Goal: Task Accomplishment & Management: Use online tool/utility

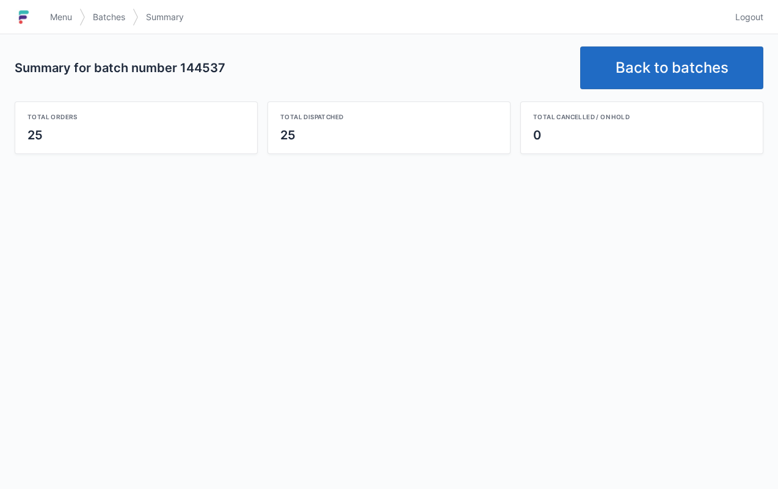
click at [671, 50] on link "Back to batches" at bounding box center [671, 67] width 183 height 43
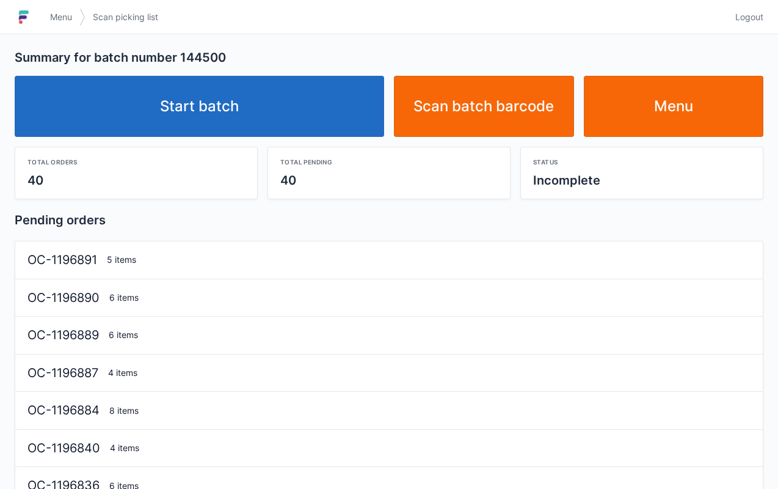
click at [252, 99] on link "Start batch" at bounding box center [200, 106] width 370 height 61
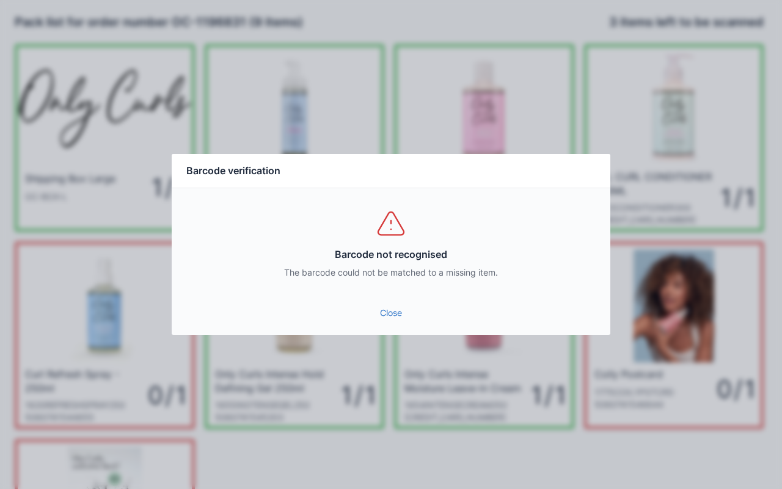
click at [403, 292] on div "Barcode not recognised The barcode could not be matched to a missing item." at bounding box center [391, 243] width 439 height 110
click at [396, 307] on link "Close" at bounding box center [390, 313] width 419 height 22
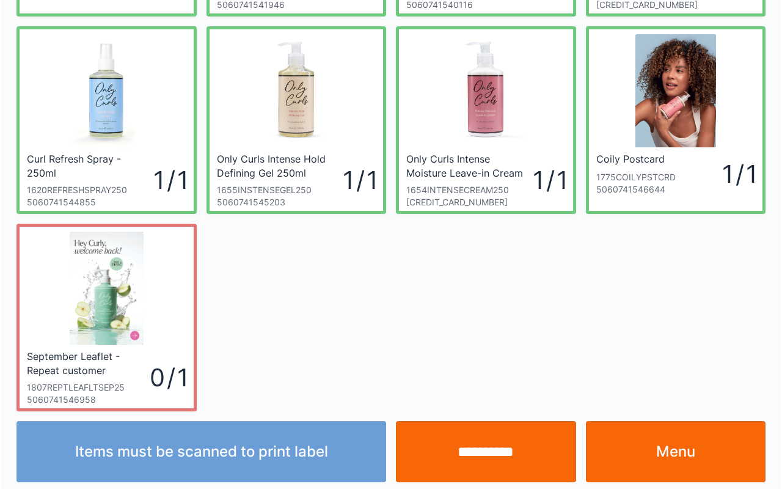
scroll to position [219, 0]
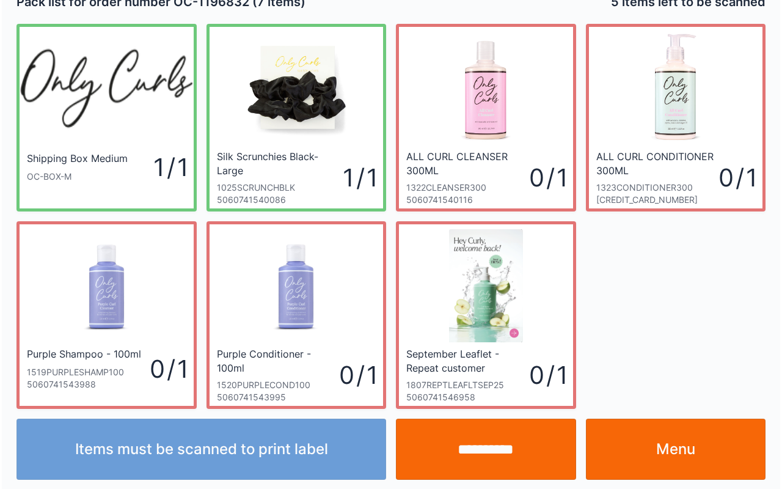
scroll to position [22, 0]
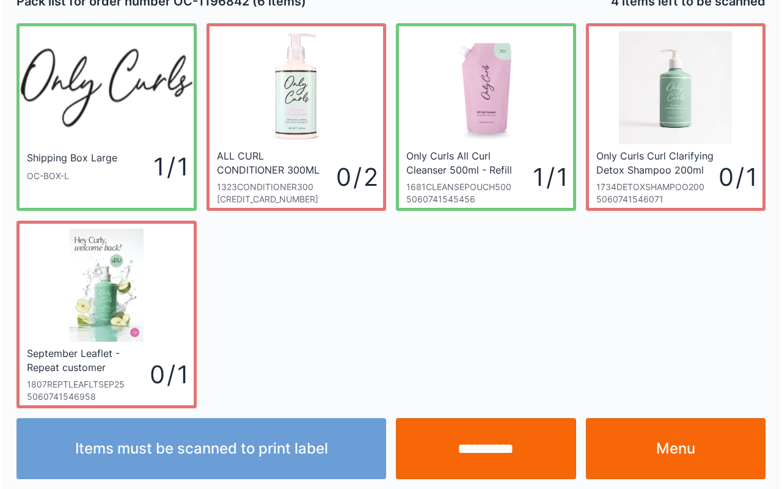
scroll to position [22, 0]
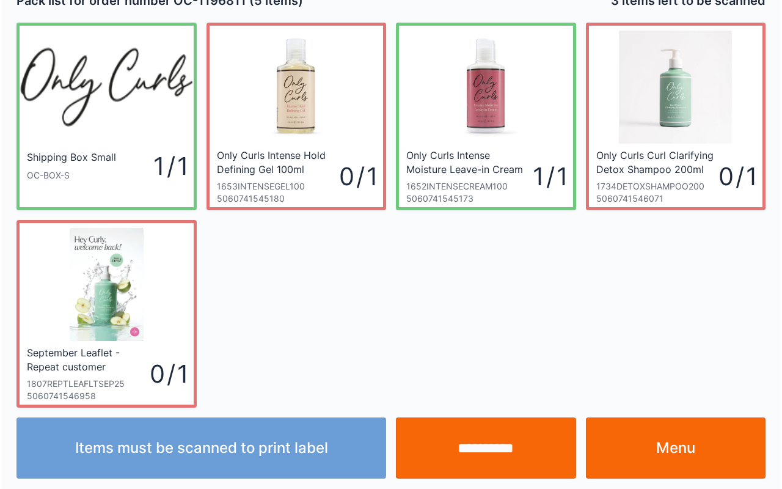
scroll to position [22, 0]
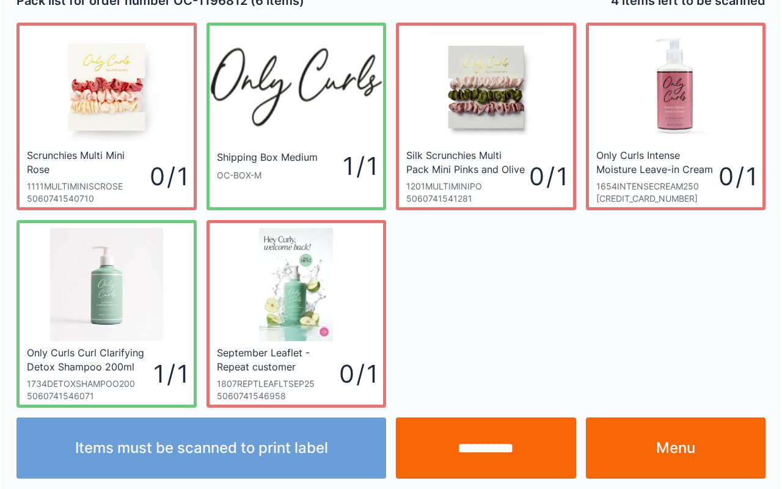
scroll to position [22, 0]
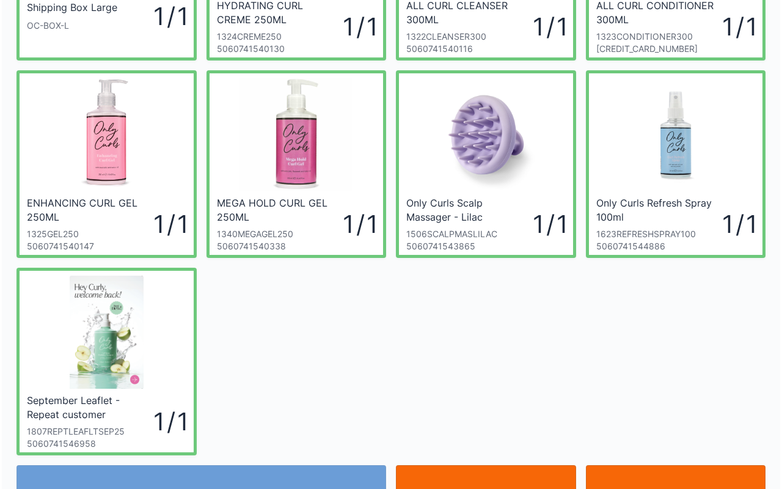
scroll to position [196, 0]
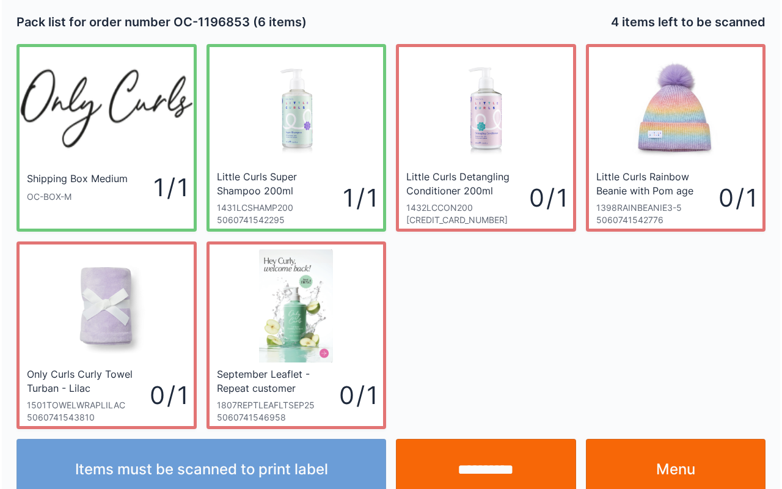
scroll to position [22, 0]
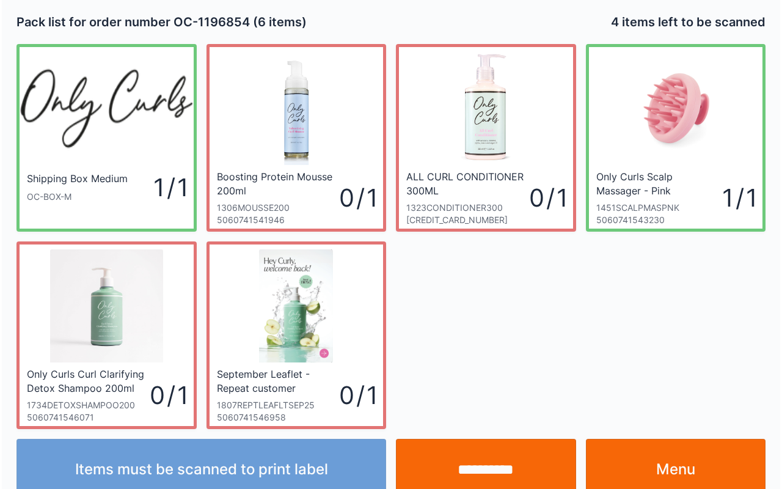
scroll to position [22, 0]
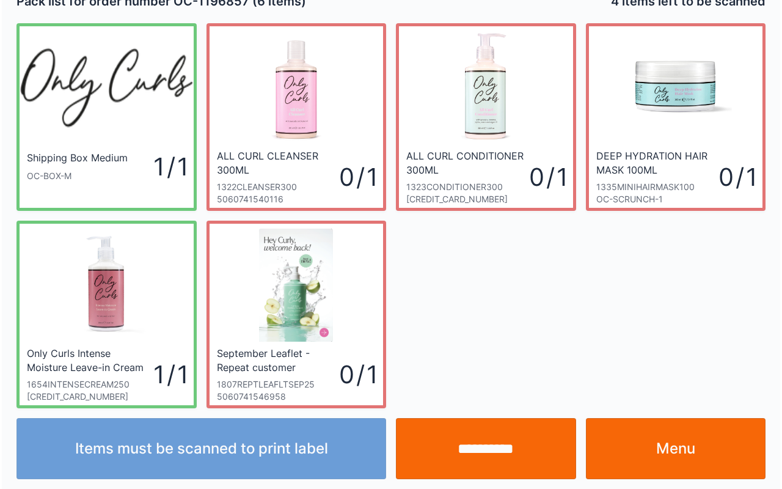
scroll to position [22, 0]
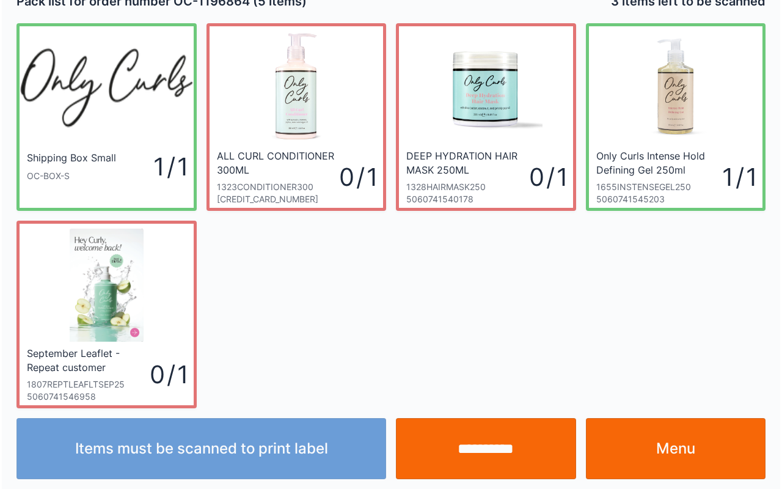
scroll to position [22, 0]
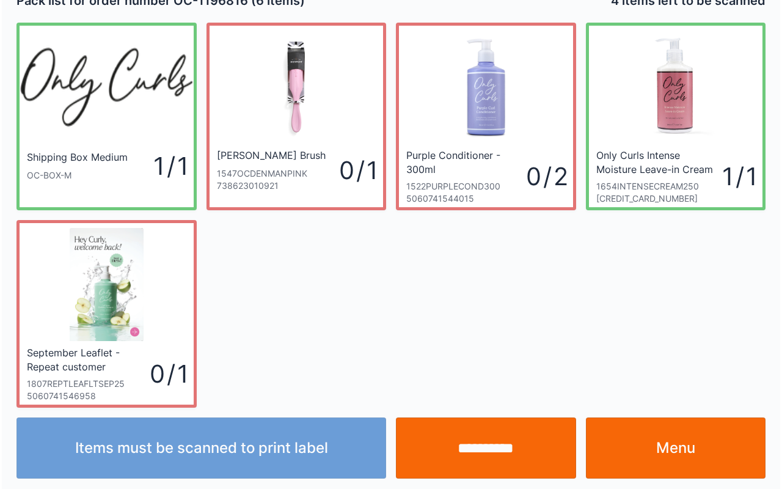
scroll to position [22, 0]
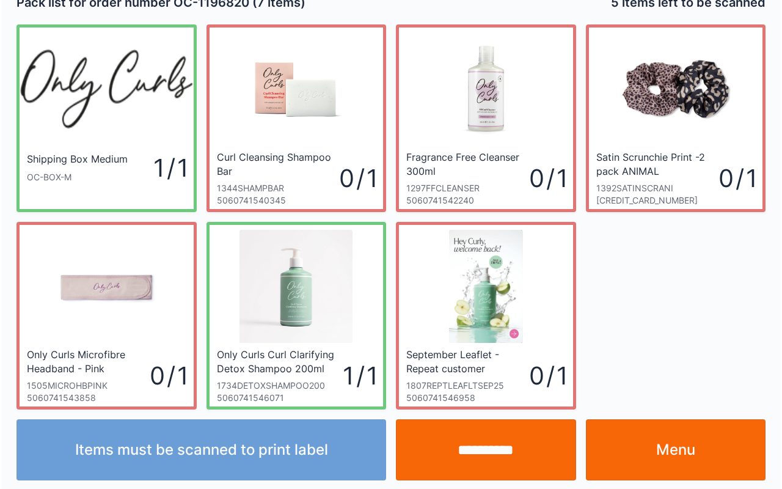
scroll to position [22, 0]
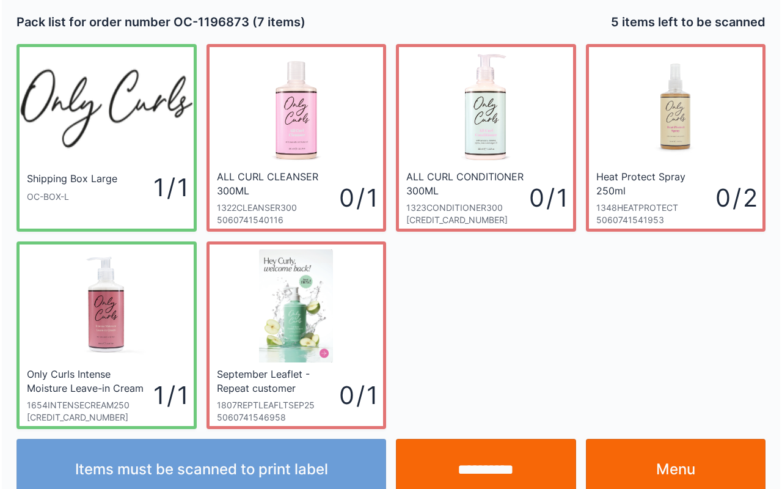
scroll to position [22, 0]
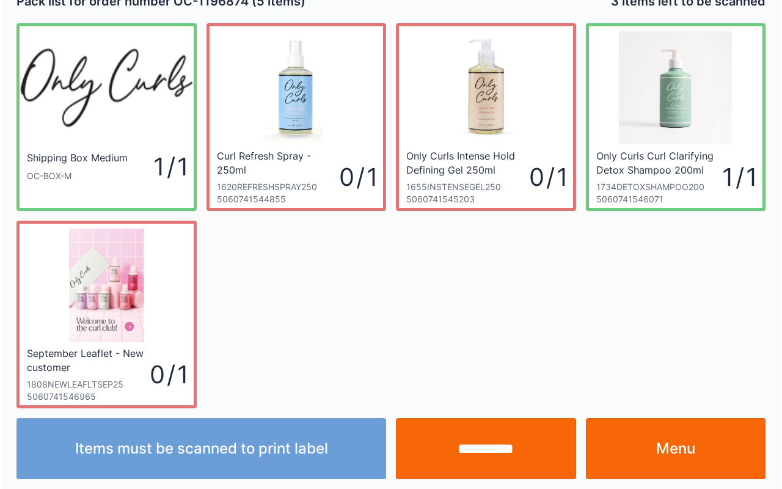
scroll to position [22, 0]
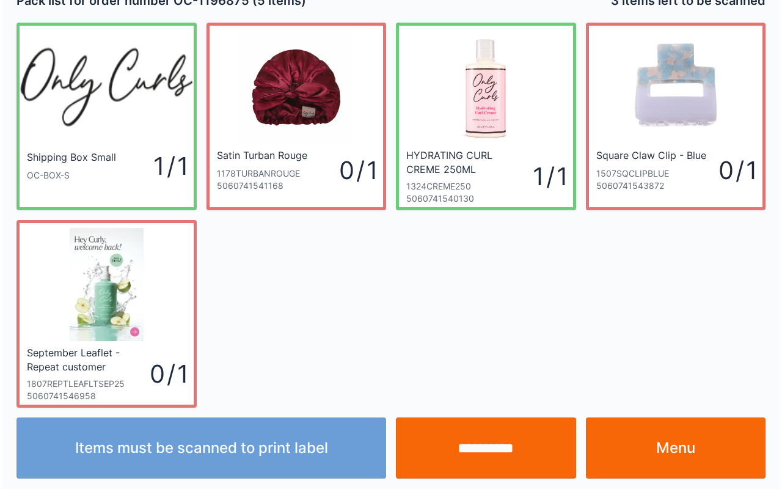
scroll to position [22, 0]
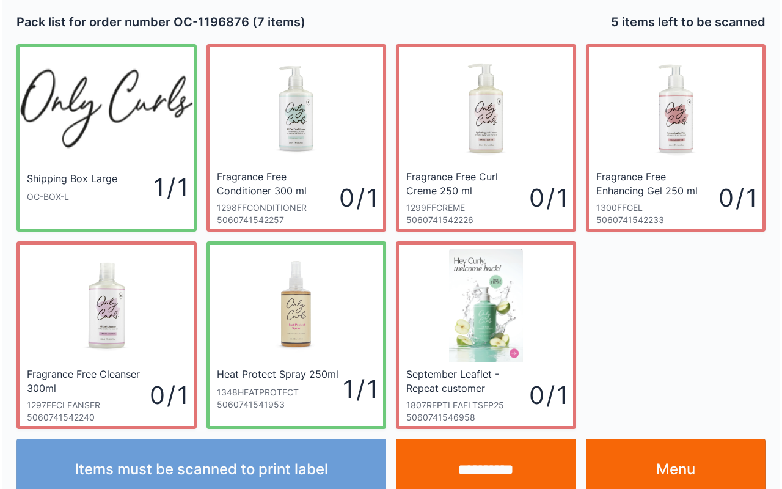
scroll to position [22, 0]
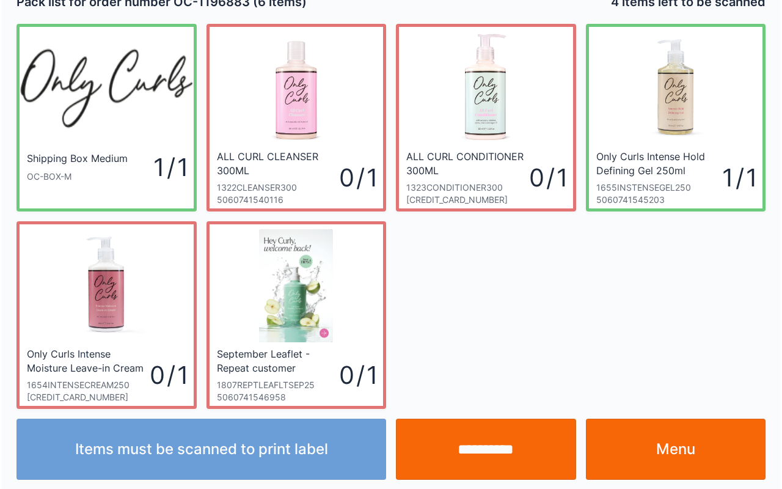
scroll to position [22, 0]
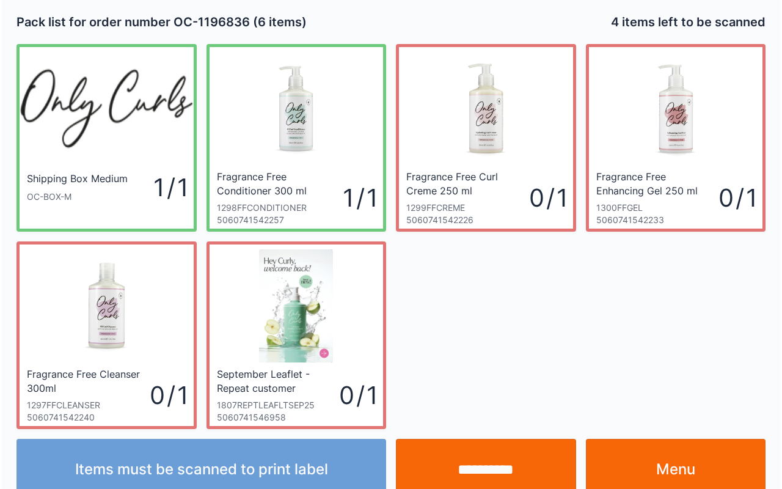
scroll to position [22, 0]
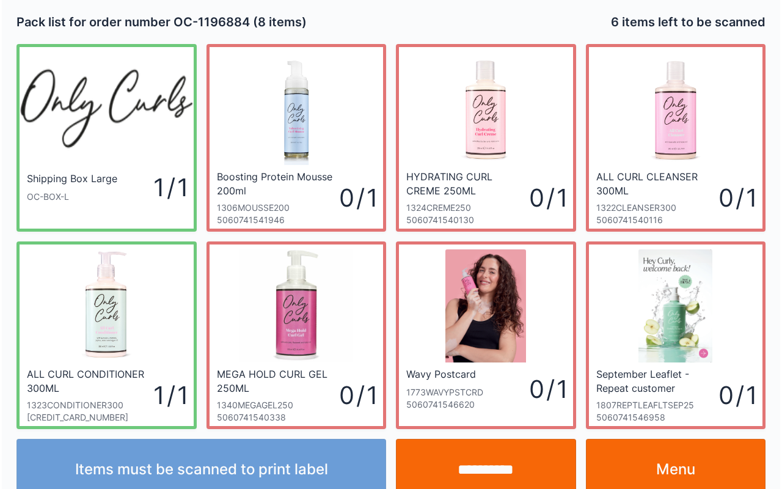
scroll to position [22, 0]
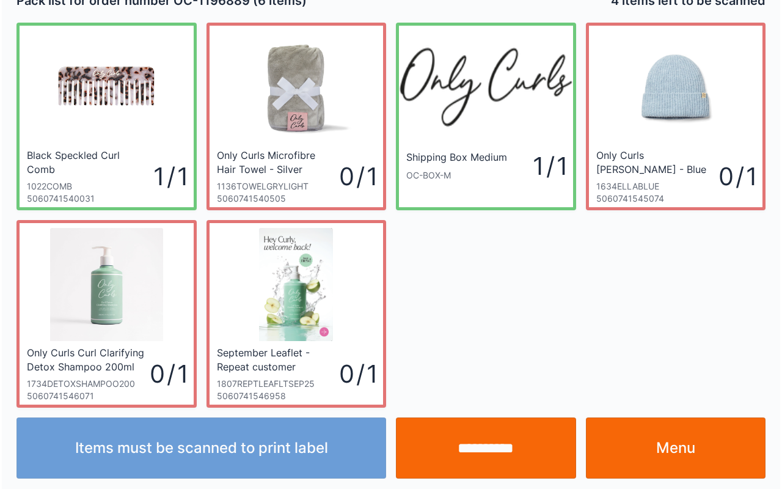
scroll to position [22, 0]
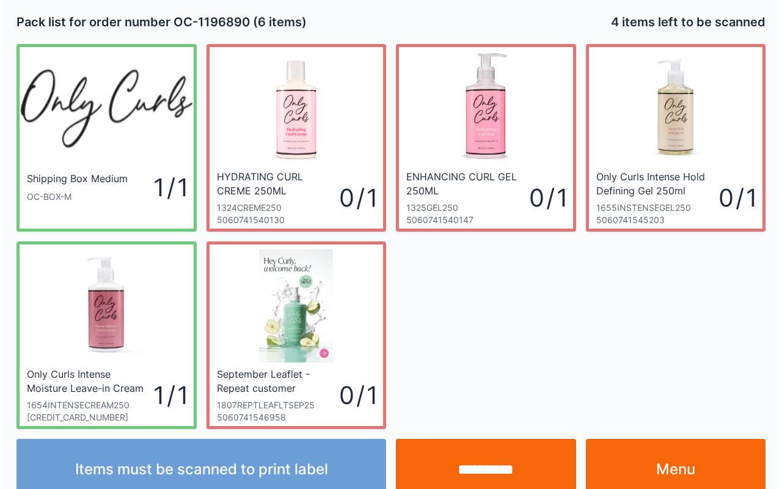
scroll to position [22, 0]
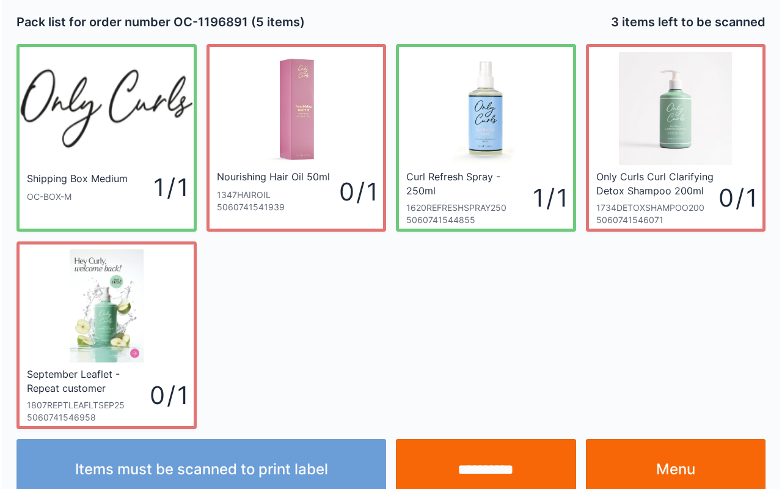
scroll to position [22, 0]
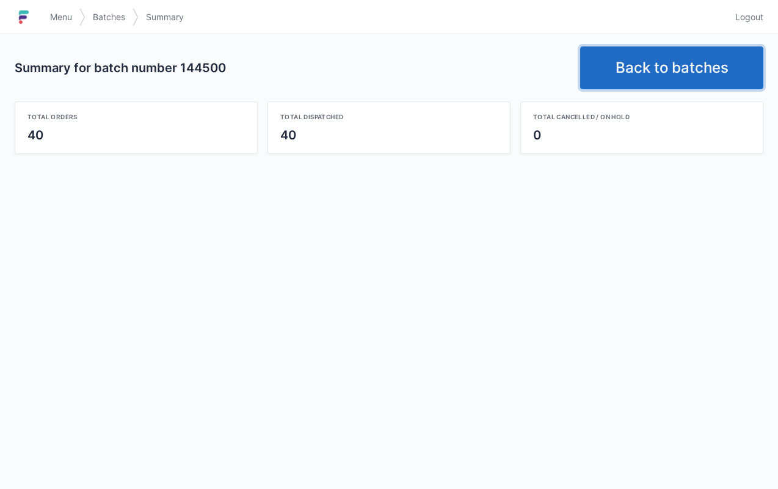
click at [689, 70] on link "Back to batches" at bounding box center [671, 67] width 183 height 43
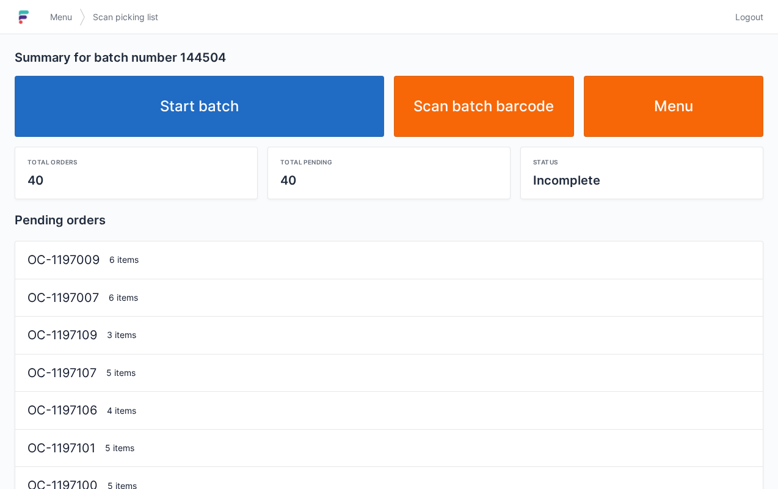
click at [235, 88] on link "Start batch" at bounding box center [200, 106] width 370 height 61
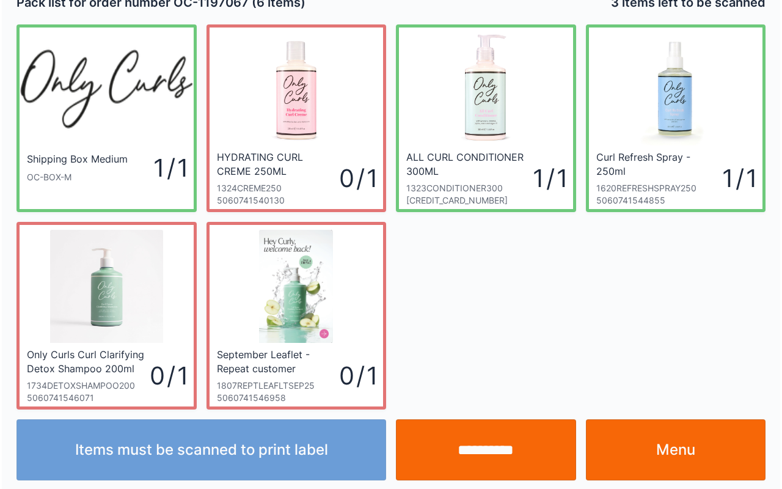
scroll to position [22, 0]
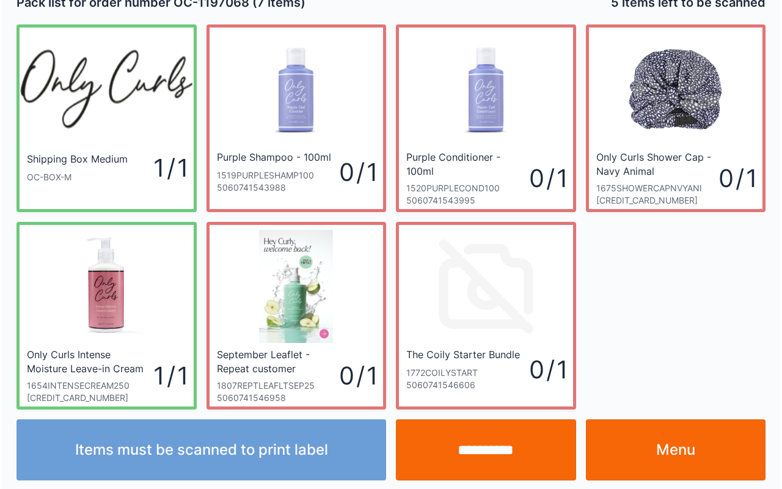
scroll to position [22, 0]
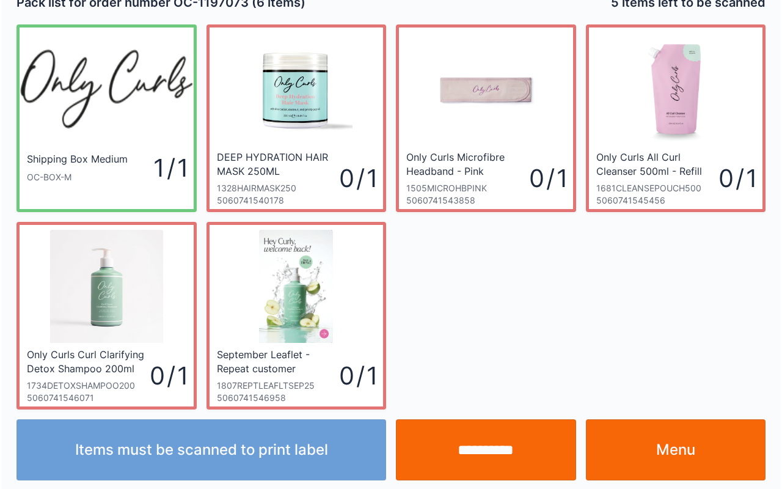
scroll to position [22, 0]
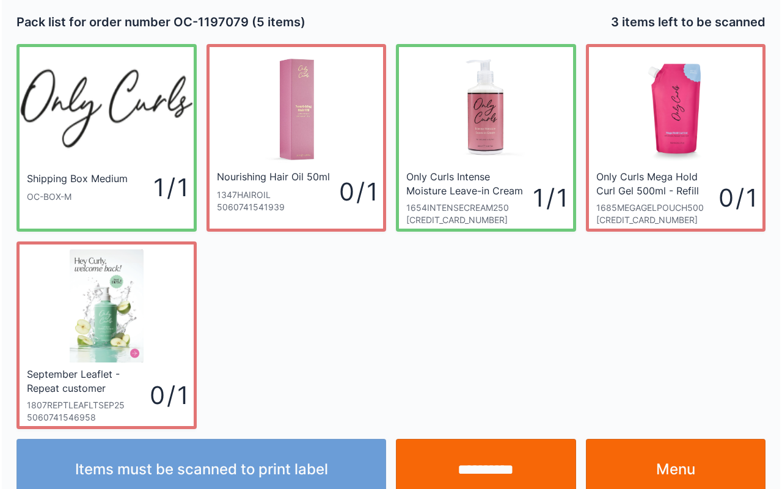
scroll to position [22, 0]
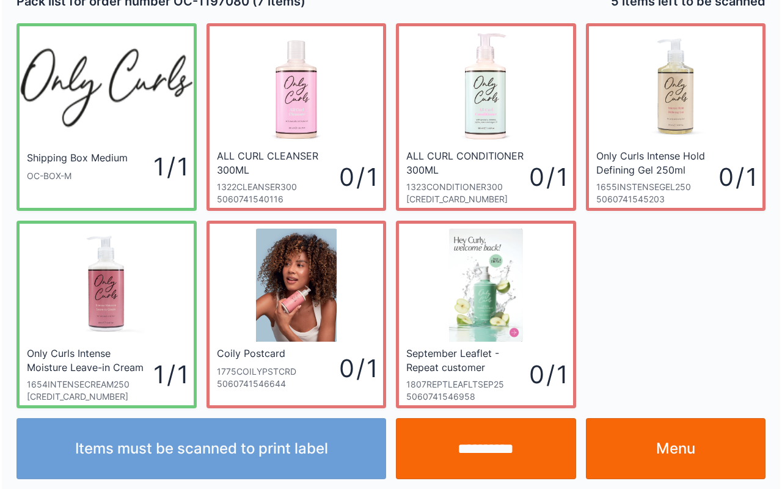
scroll to position [22, 0]
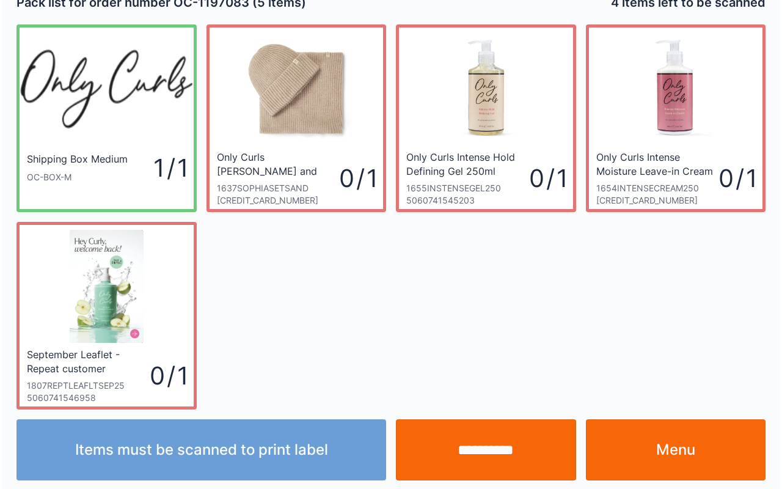
scroll to position [22, 0]
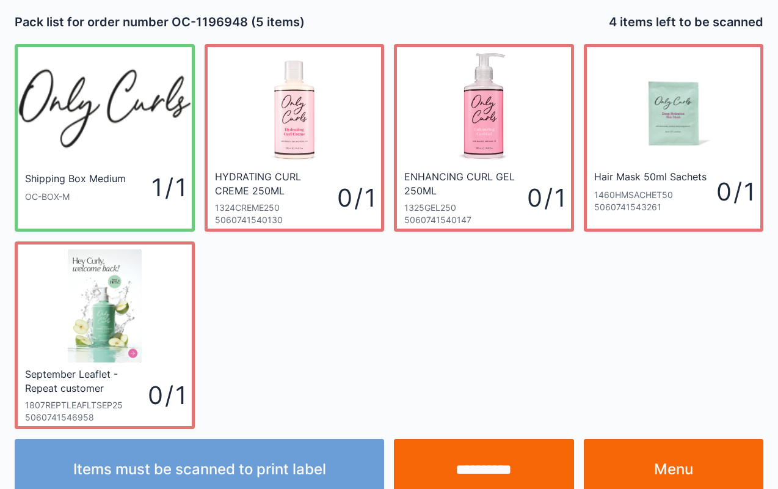
click at [677, 470] on link "Menu" at bounding box center [674, 469] width 180 height 61
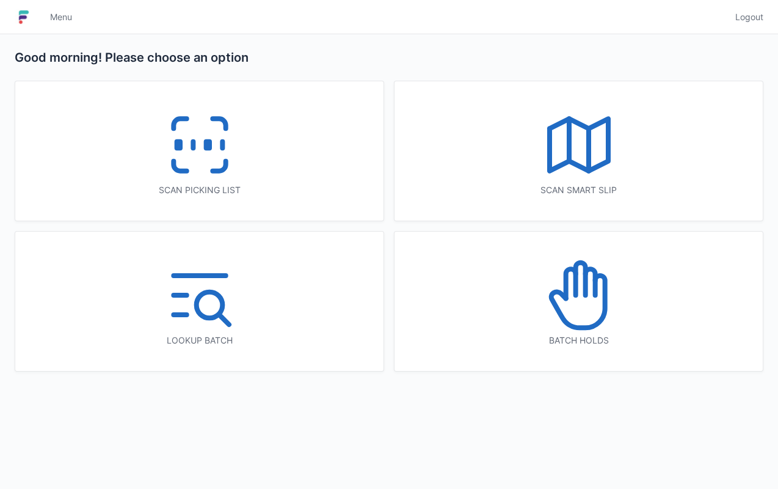
click at [576, 306] on icon at bounding box center [579, 295] width 78 height 78
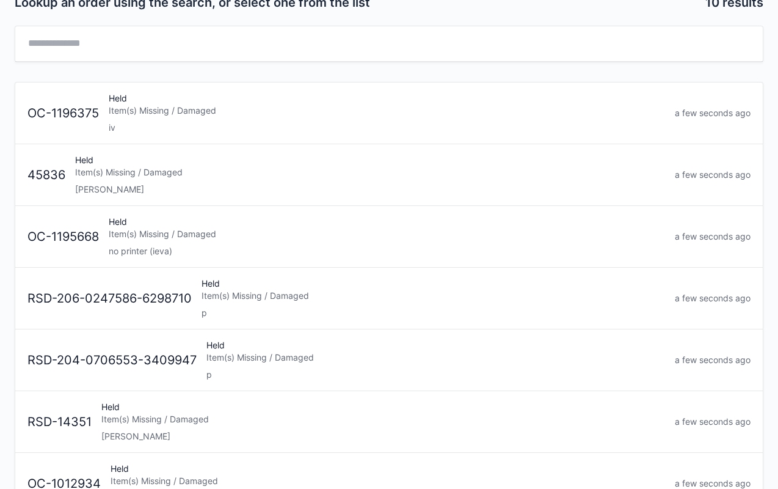
scroll to position [68, 0]
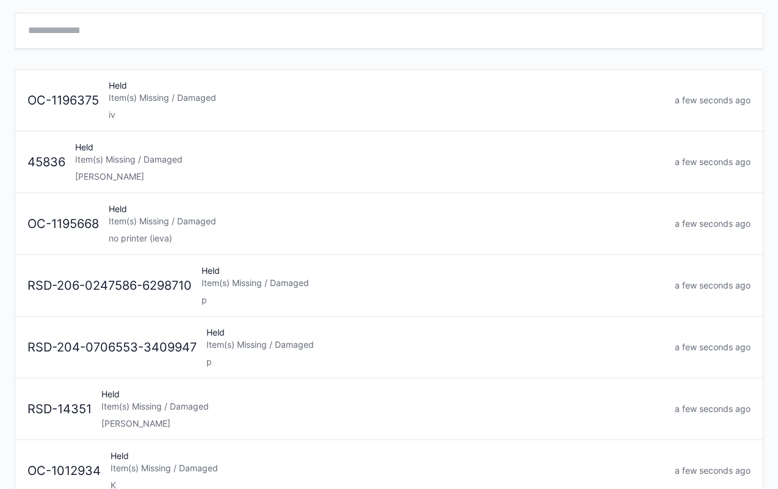
click at [240, 224] on div "Item(s) Missing / Damaged" at bounding box center [387, 221] width 557 height 12
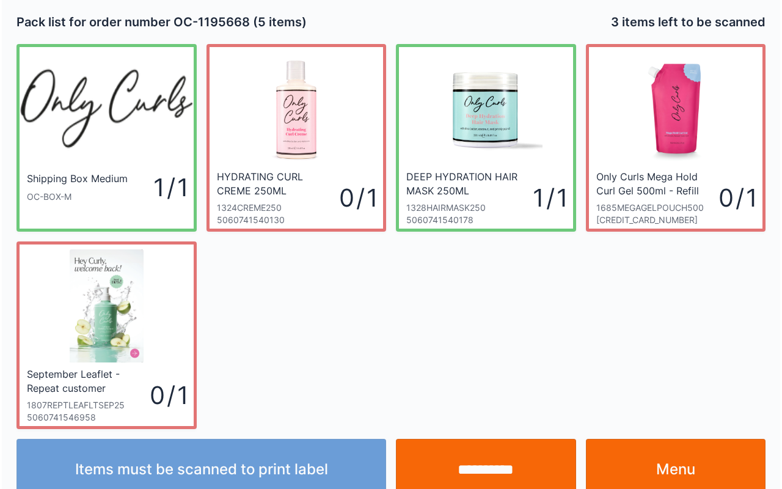
scroll to position [22, 0]
